Goal: Navigation & Orientation: Understand site structure

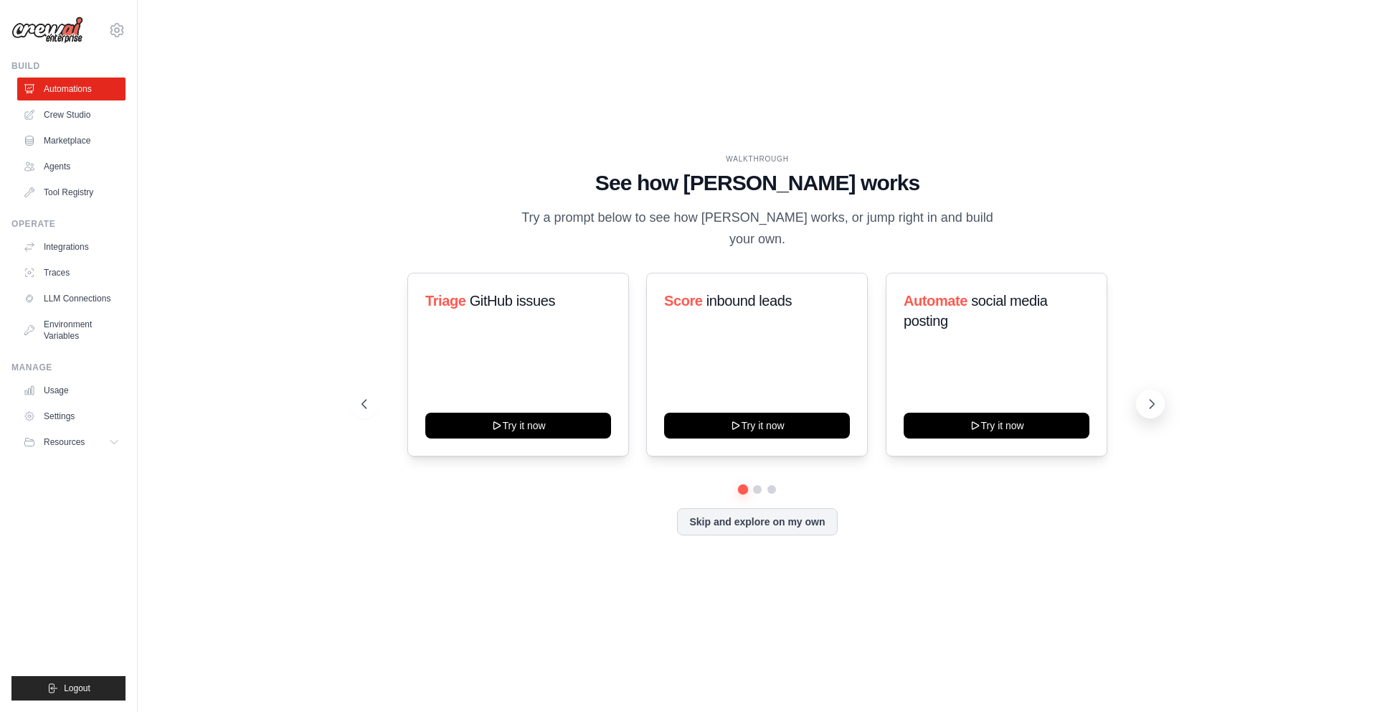
click at [1151, 397] on icon at bounding box center [1152, 404] width 14 height 14
click at [1150, 397] on icon at bounding box center [1152, 404] width 14 height 14
click at [359, 397] on icon at bounding box center [363, 404] width 14 height 14
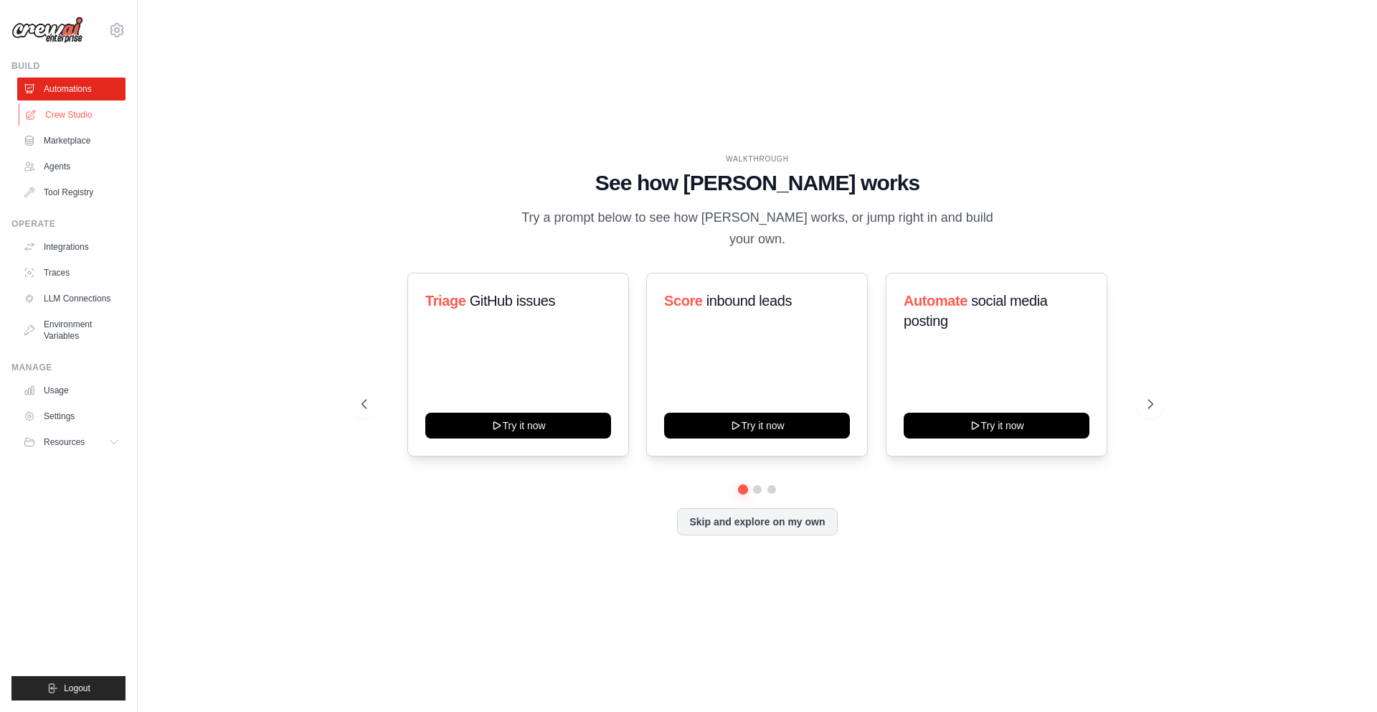
click at [55, 116] on link "Crew Studio" at bounding box center [73, 114] width 108 height 23
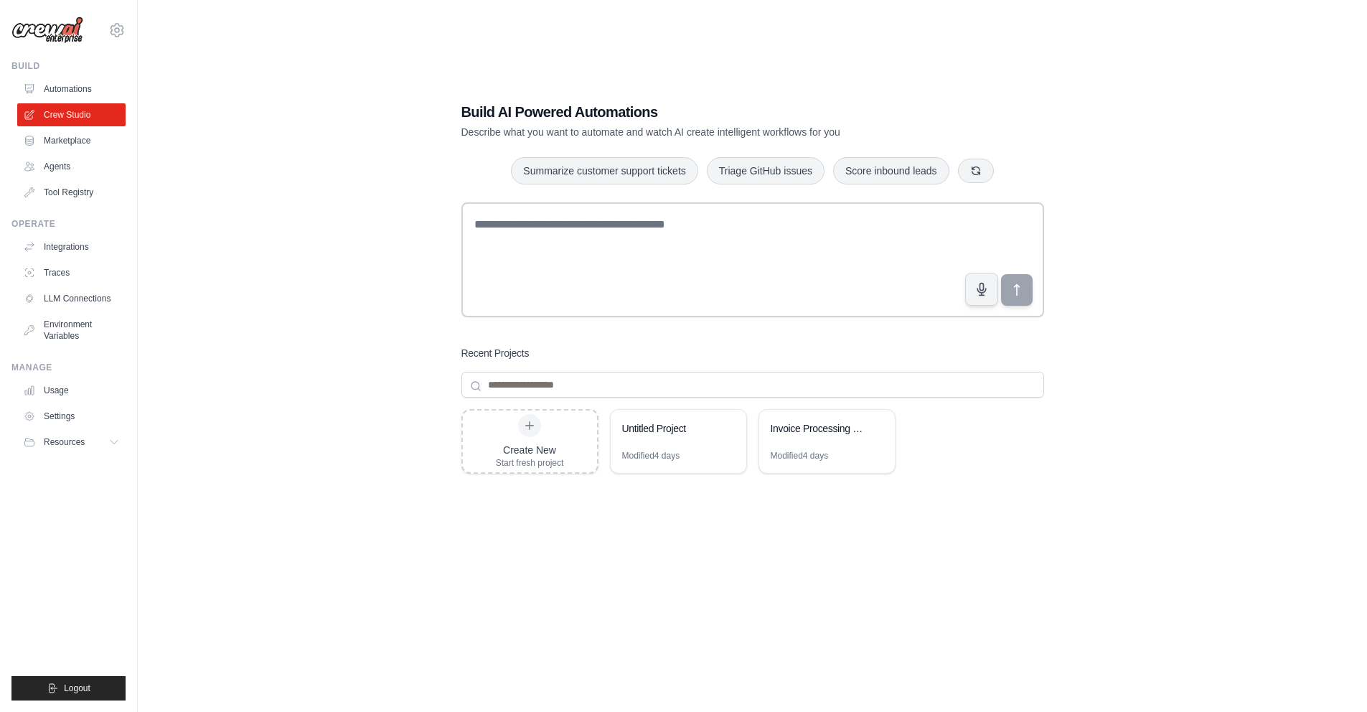
click at [509, 127] on p "Describe what you want to automate and watch AI create intelligent workflows fo…" at bounding box center [702, 132] width 482 height 14
click at [60, 140] on link "Marketplace" at bounding box center [73, 140] width 108 height 23
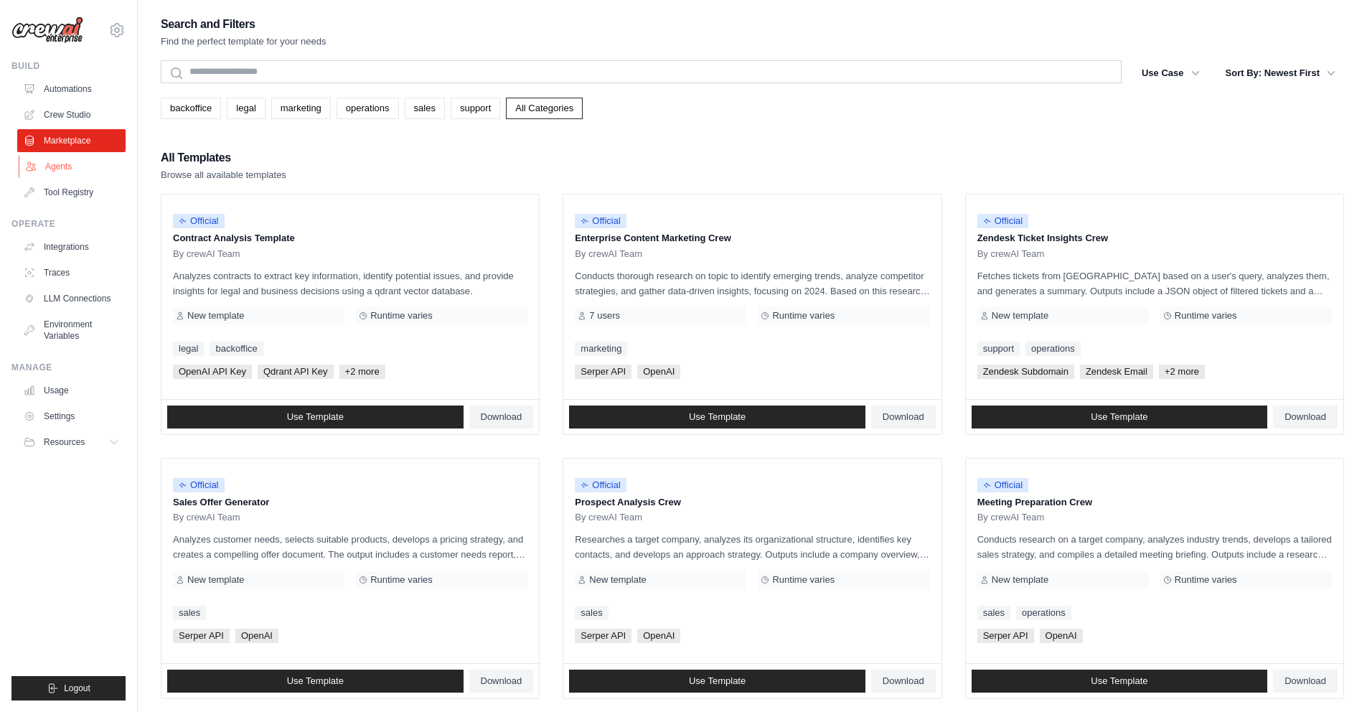
click at [65, 165] on link "Agents" at bounding box center [73, 166] width 108 height 23
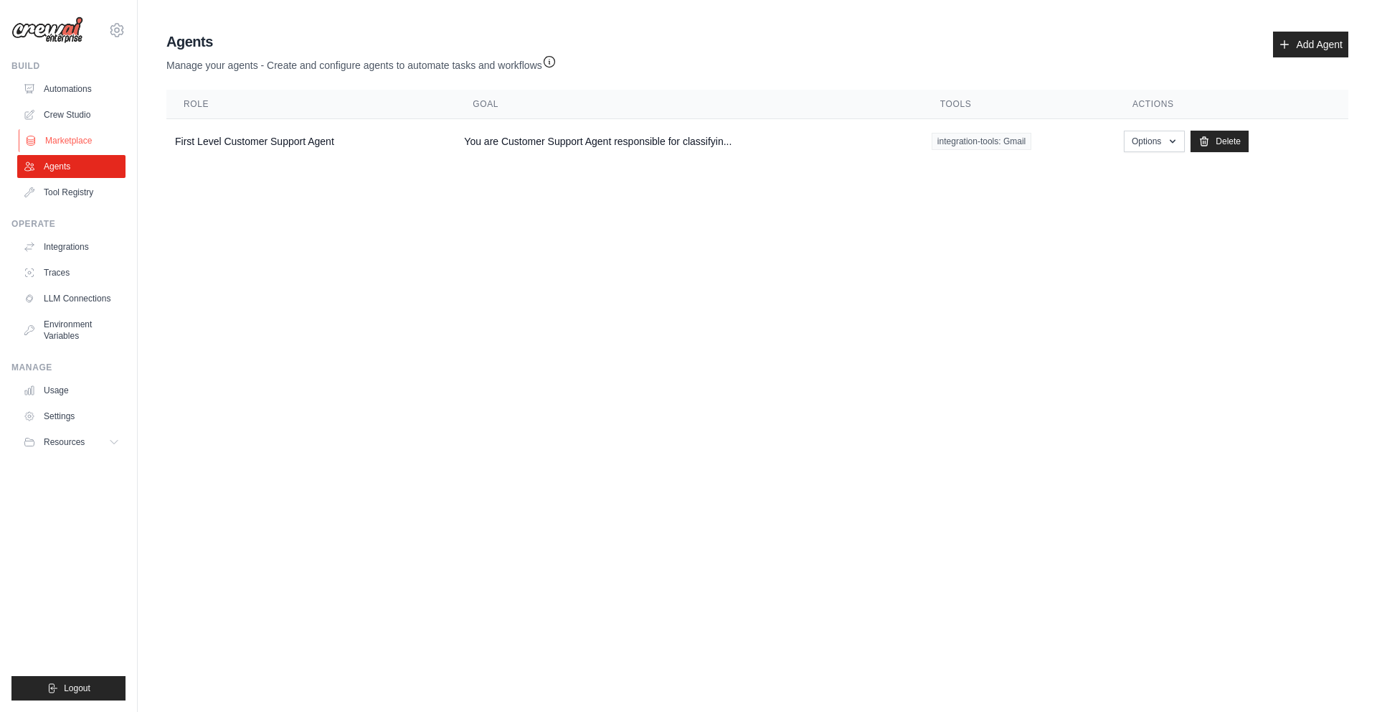
click at [78, 144] on link "Marketplace" at bounding box center [73, 140] width 108 height 23
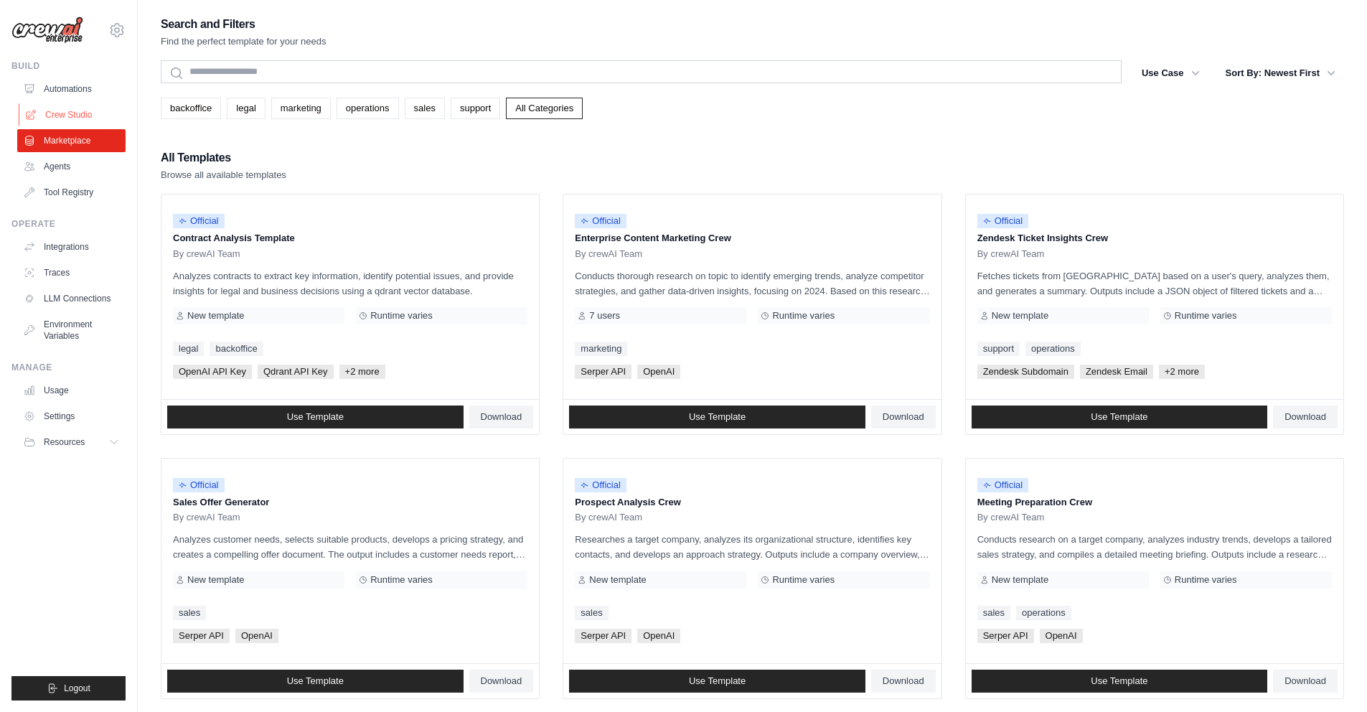
click at [80, 117] on link "Crew Studio" at bounding box center [73, 114] width 108 height 23
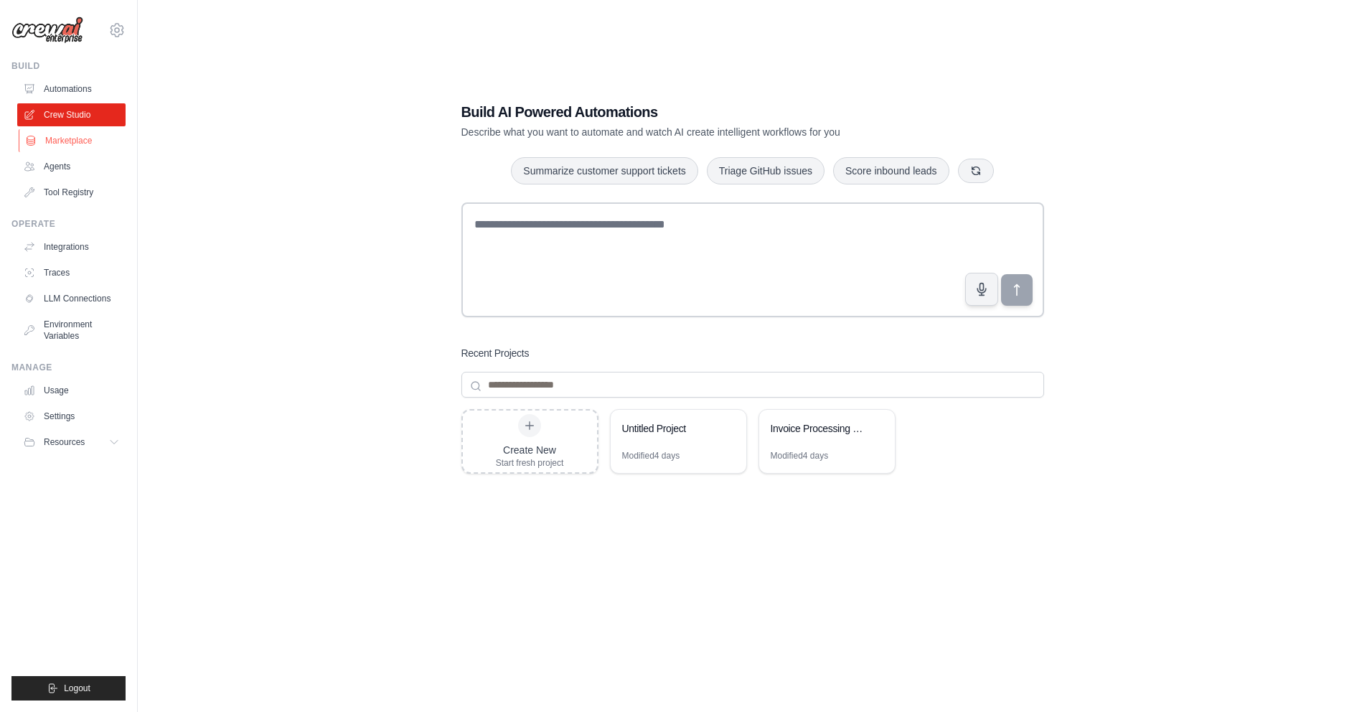
click at [62, 141] on link "Marketplace" at bounding box center [73, 140] width 108 height 23
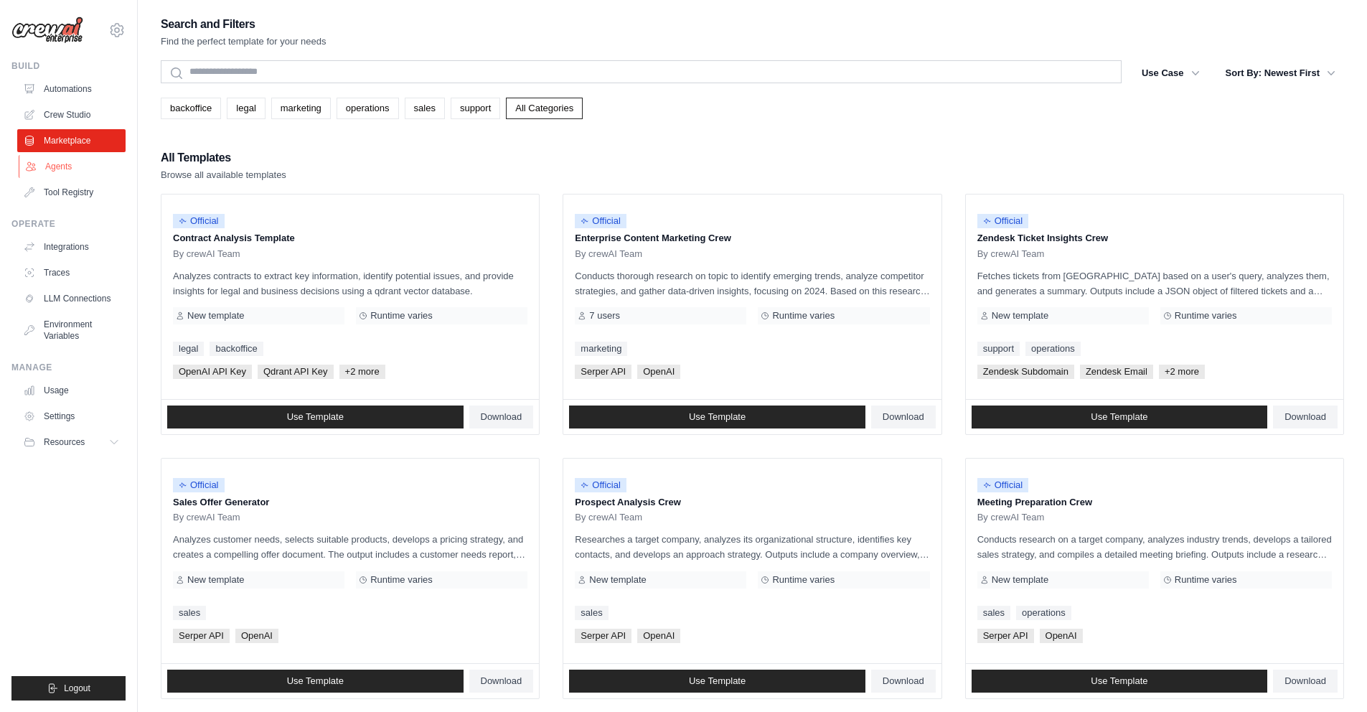
click at [67, 164] on link "Agents" at bounding box center [73, 166] width 108 height 23
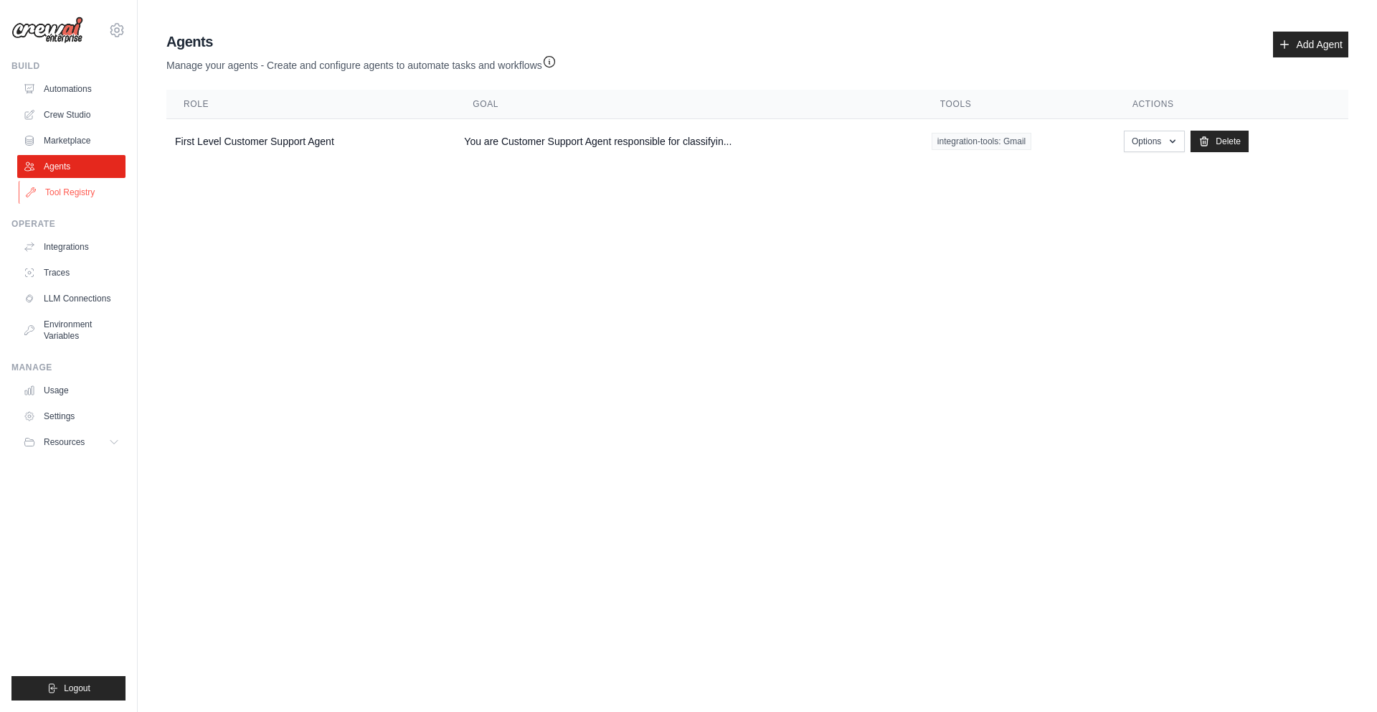
click at [70, 187] on link "Tool Registry" at bounding box center [73, 192] width 108 height 23
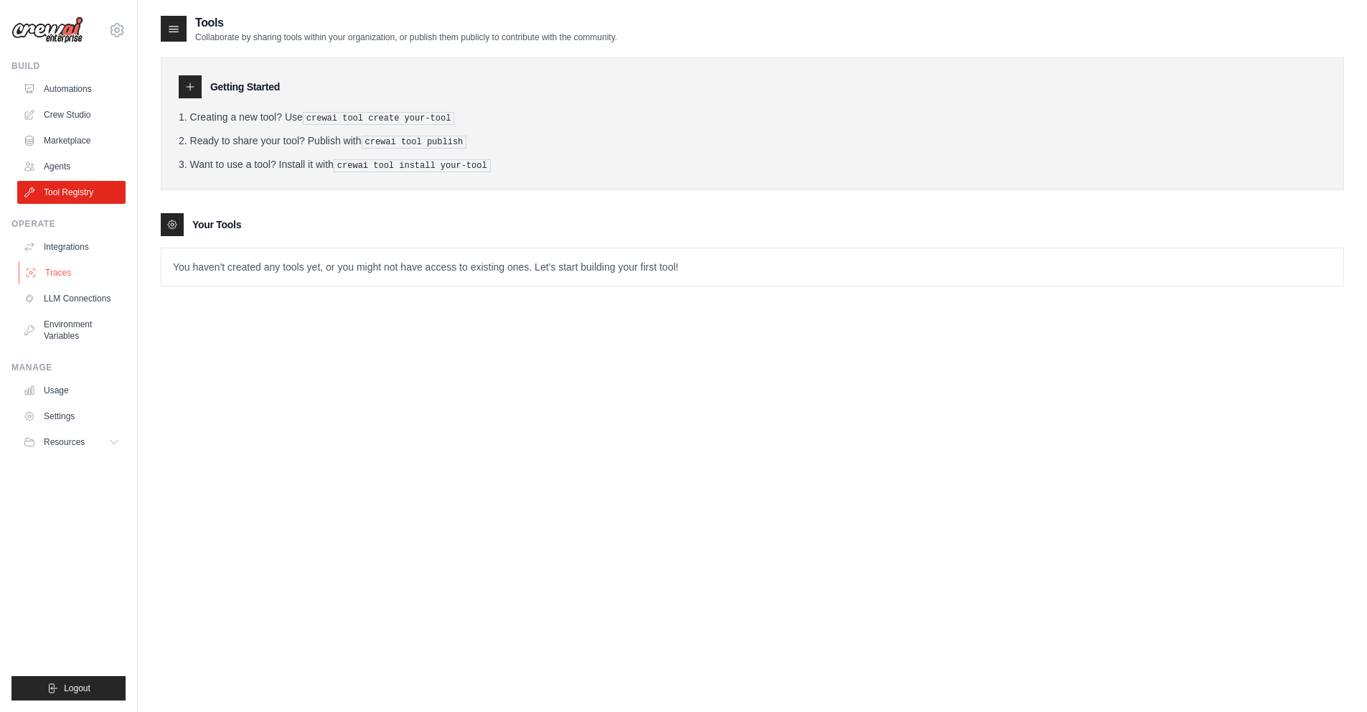
click at [70, 278] on link "Traces" at bounding box center [73, 272] width 108 height 23
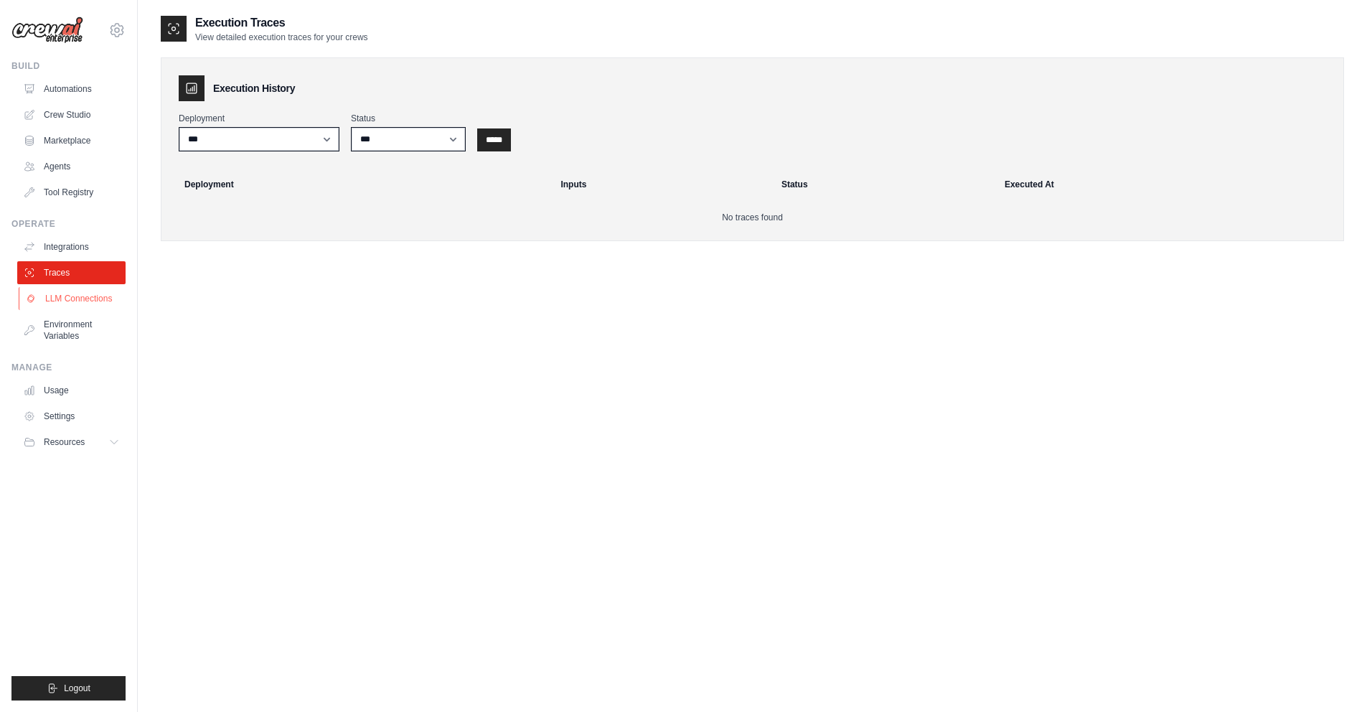
click at [73, 296] on link "LLM Connections" at bounding box center [73, 298] width 108 height 23
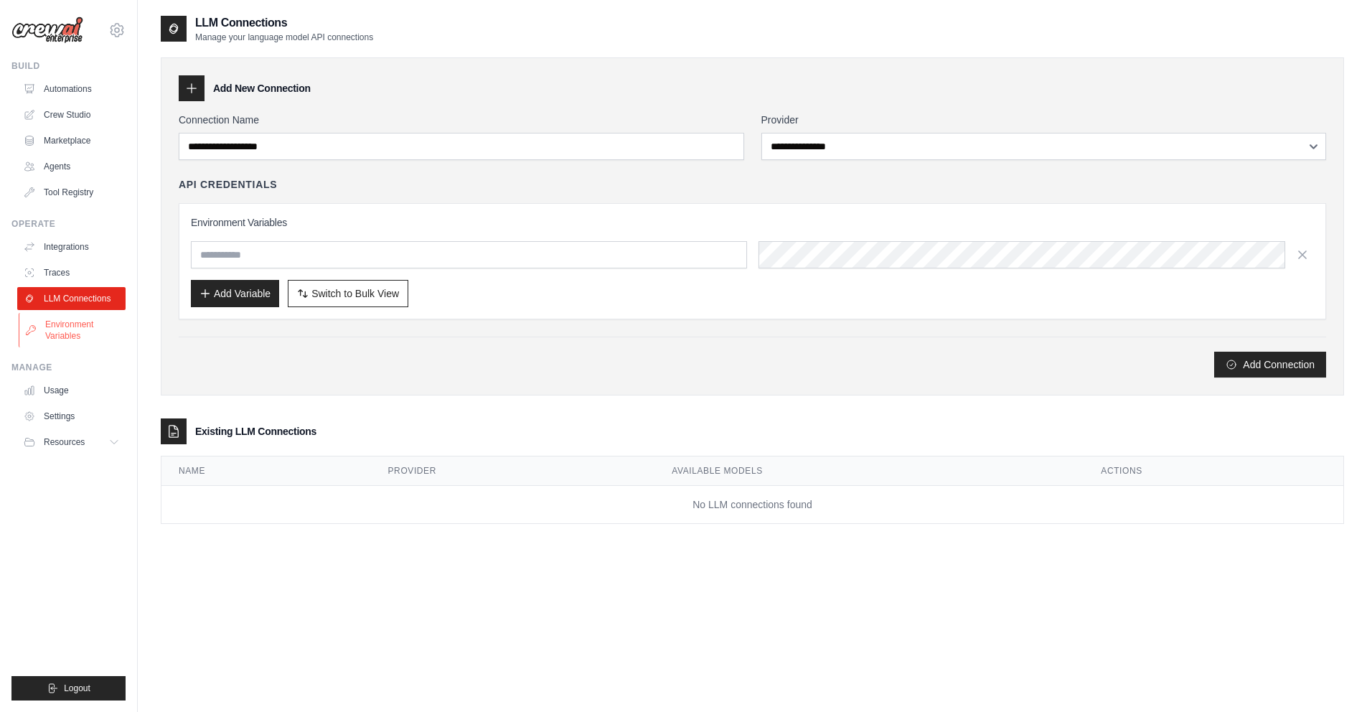
click at [73, 324] on link "Environment Variables" at bounding box center [73, 330] width 108 height 34
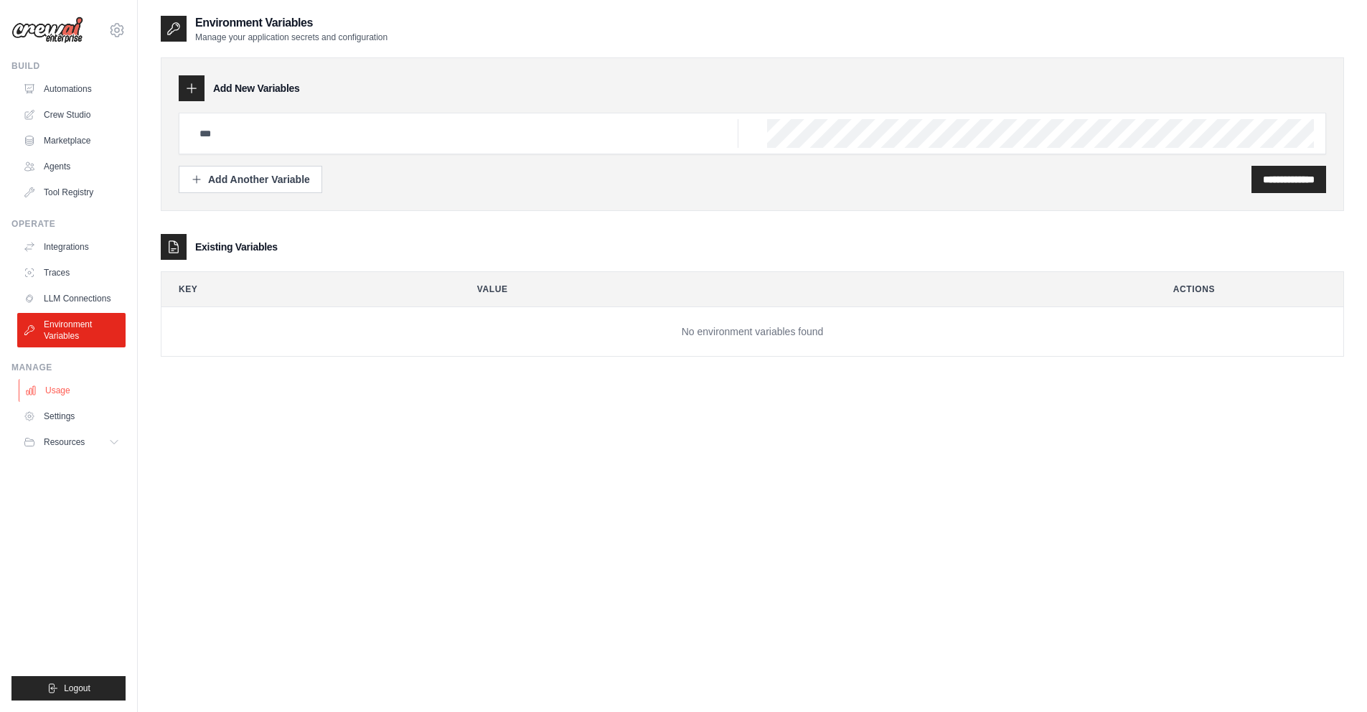
click at [74, 382] on link "Usage" at bounding box center [73, 390] width 108 height 23
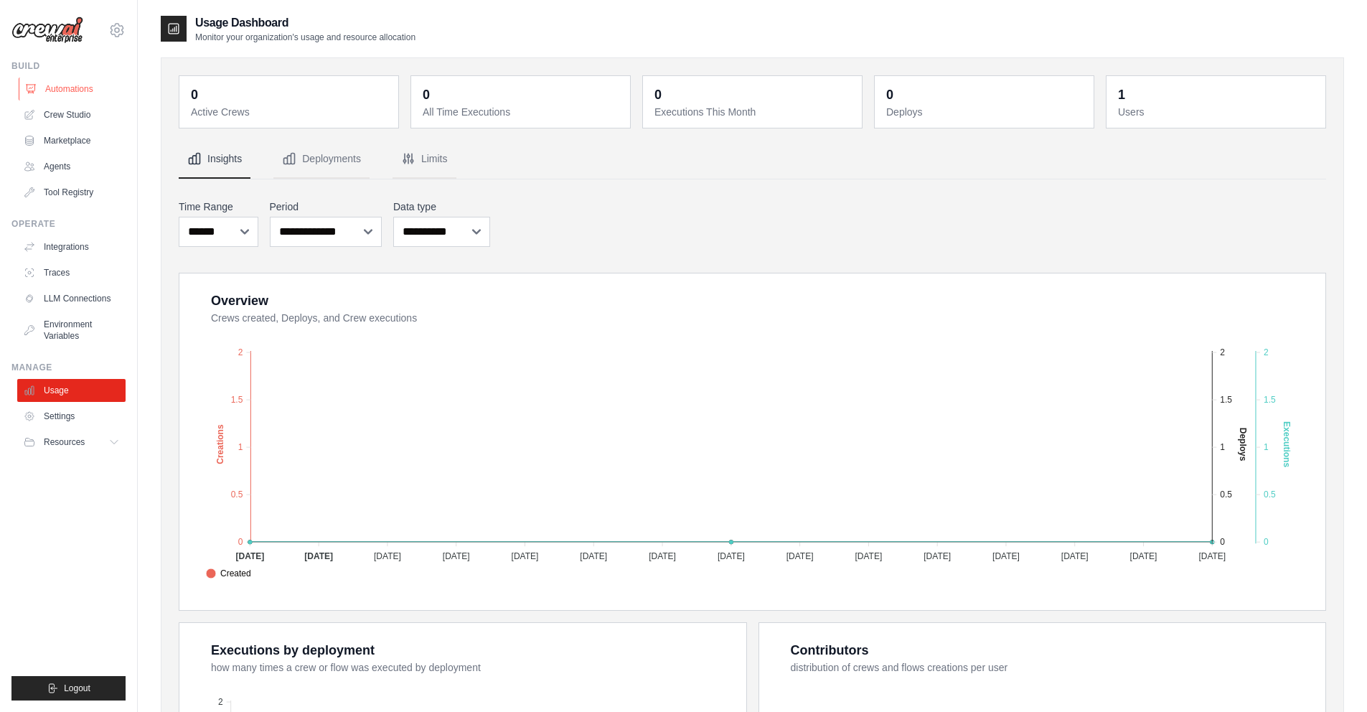
click at [57, 90] on link "Automations" at bounding box center [73, 88] width 108 height 23
click at [67, 116] on link "Crew Studio" at bounding box center [73, 114] width 108 height 23
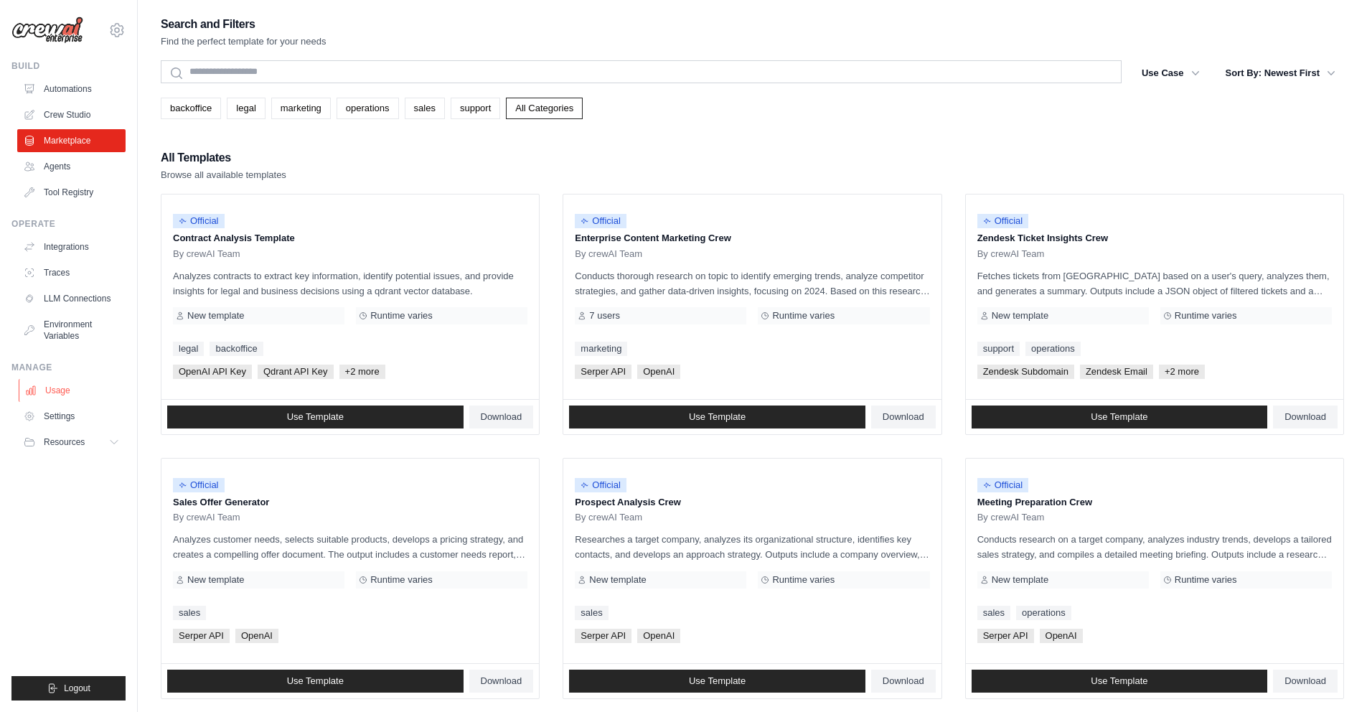
click at [55, 397] on link "Usage" at bounding box center [73, 390] width 108 height 23
